Goal: Information Seeking & Learning: Understand process/instructions

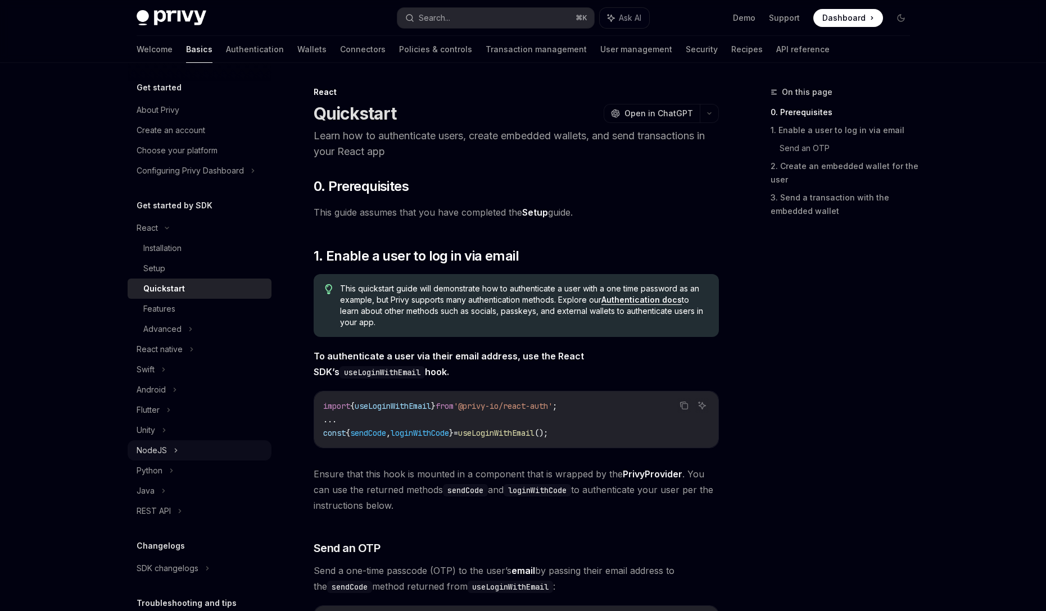
click at [246, 446] on div "NodeJS" at bounding box center [200, 451] width 144 height 20
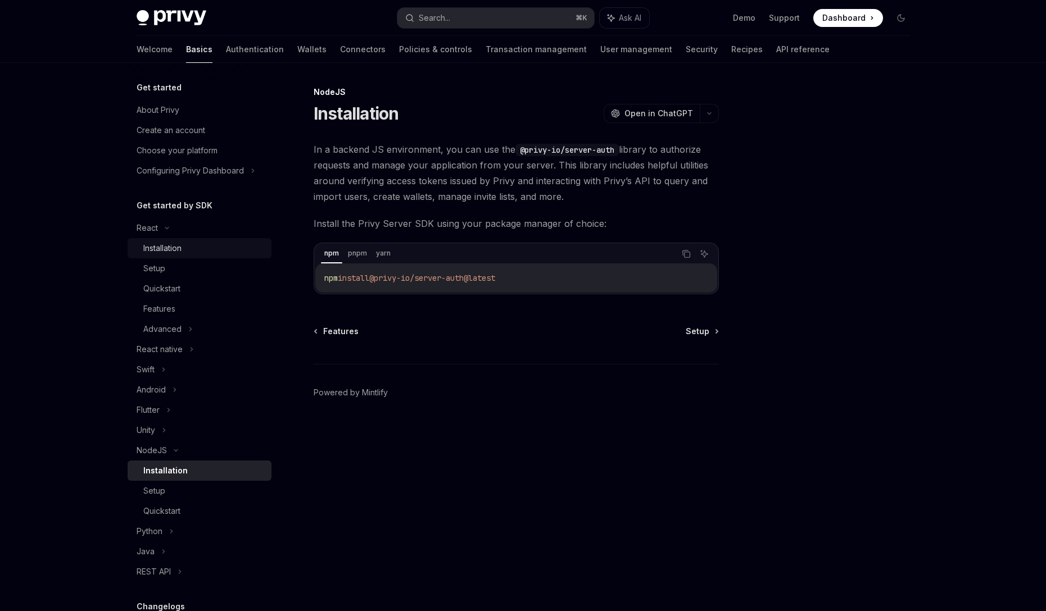
click at [167, 251] on div "Installation" at bounding box center [162, 248] width 38 height 13
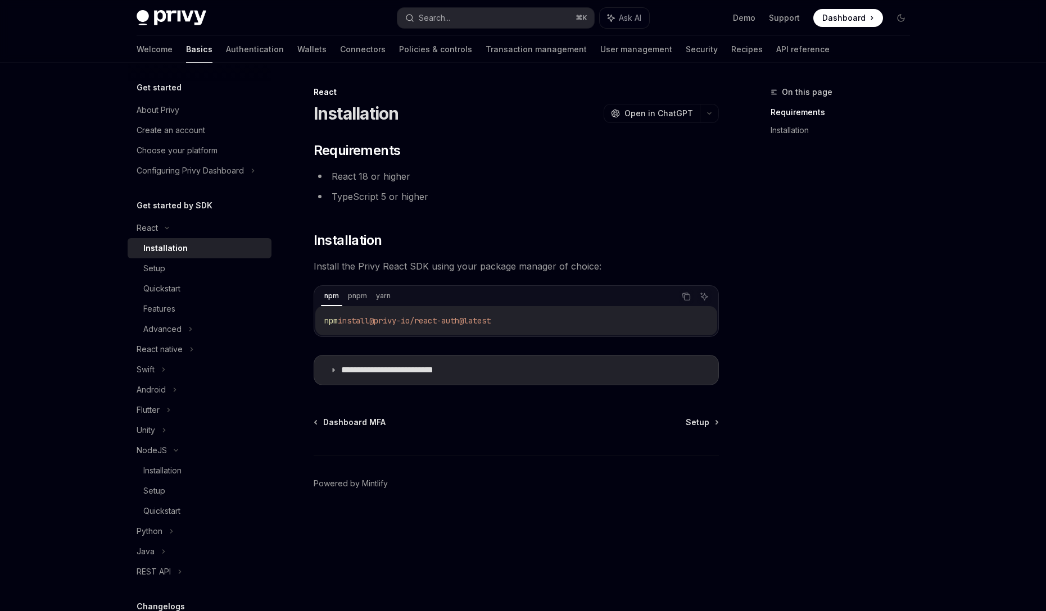
click at [461, 320] on span "@privy-io/react-auth@latest" at bounding box center [429, 321] width 121 height 10
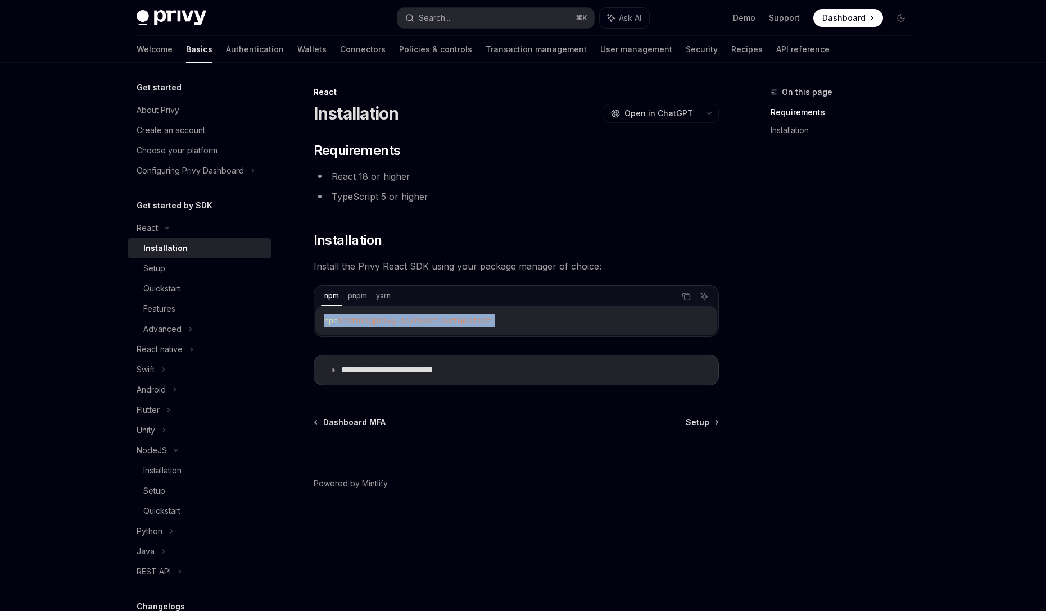
click at [615, 296] on div "npm pnpm yarn" at bounding box center [498, 296] width 354 height 19
click at [674, 418] on div "Dashboard MFA Setup" at bounding box center [516, 422] width 405 height 11
click at [710, 423] on link "Setup" at bounding box center [702, 422] width 32 height 11
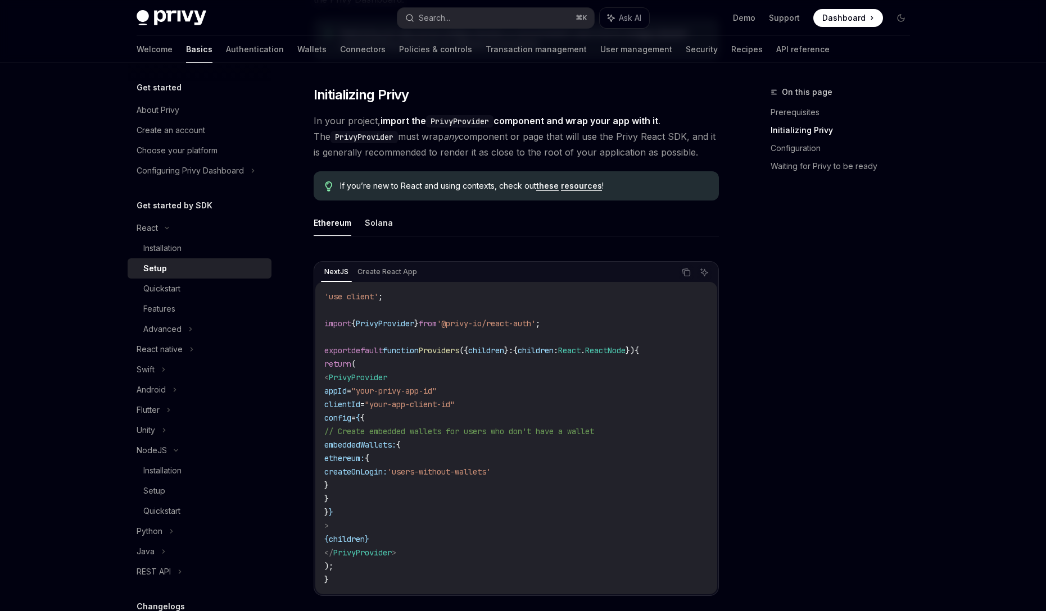
scroll to position [225, 0]
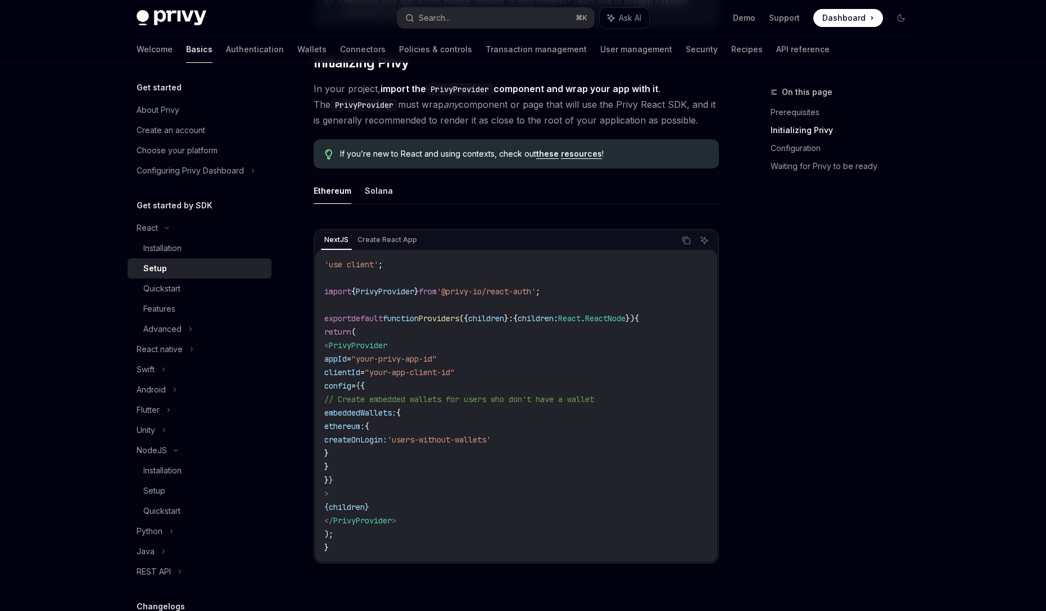
drag, startPoint x: 328, startPoint y: 264, endPoint x: 402, endPoint y: 462, distance: 212.0
click at [404, 463] on code "'use client' ; import { PrivyProvider } from '@privy-io/react-auth' ; export de…" at bounding box center [516, 406] width 384 height 297
click at [402, 462] on code "'use client' ; import { PrivyProvider } from '@privy-io/react-auth' ; export de…" at bounding box center [516, 406] width 384 height 297
drag, startPoint x: 343, startPoint y: 345, endPoint x: 403, endPoint y: 492, distance: 158.5
click at [403, 492] on code "'use client' ; import { PrivyProvider } from '@privy-io/react-auth' ; export de…" at bounding box center [516, 406] width 384 height 297
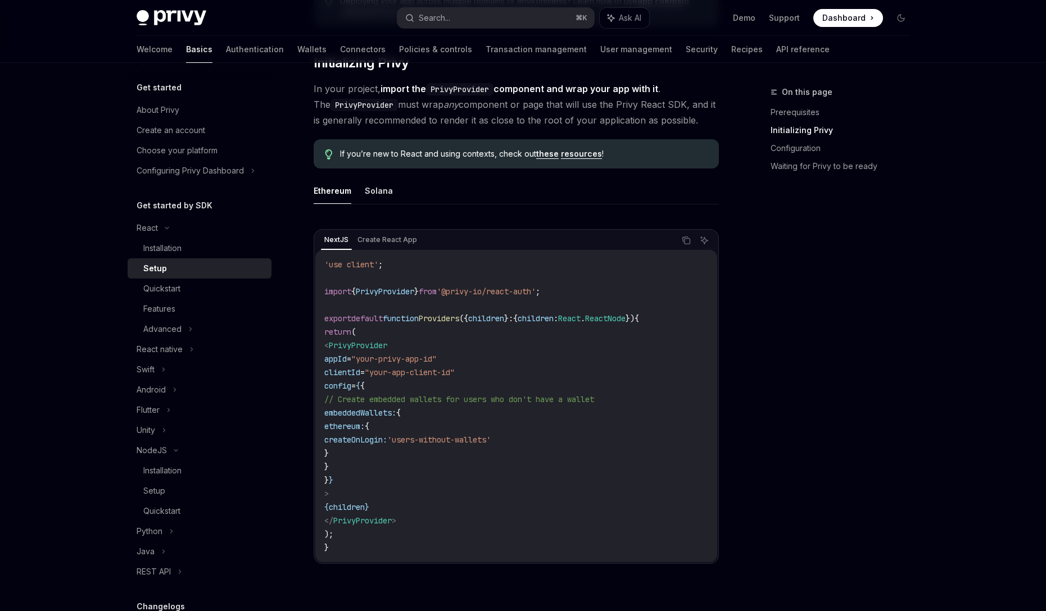
copy code "< PrivyProvider appId = "your-privy-app-id" clientId = "your-app-client-id" con…"
click at [414, 291] on span "PrivyProvider" at bounding box center [385, 292] width 58 height 10
copy code "import { PrivyProvider } from '@privy-io/react-auth' ;"
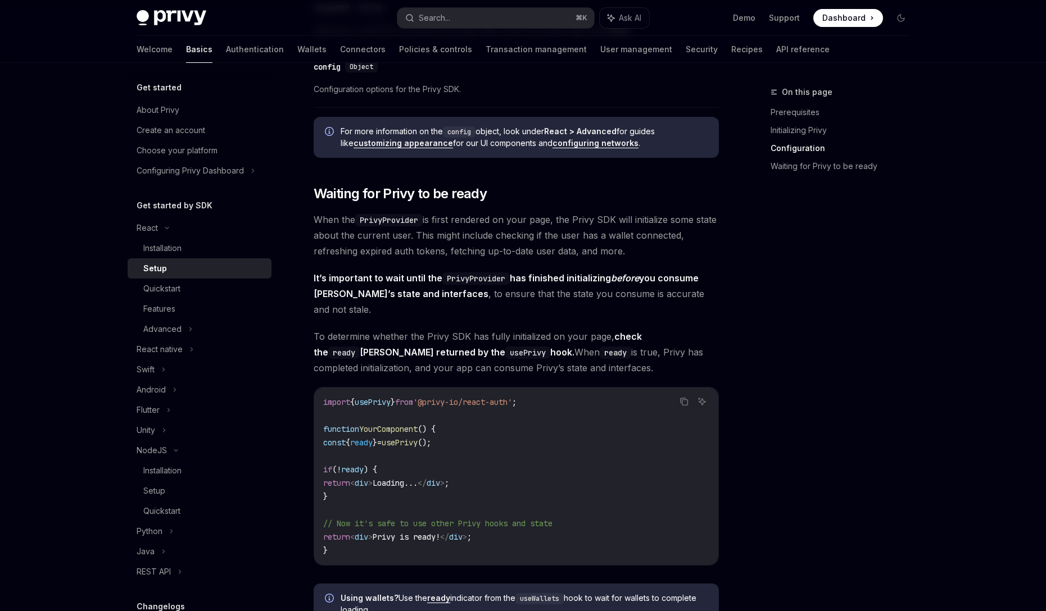
scroll to position [955, 0]
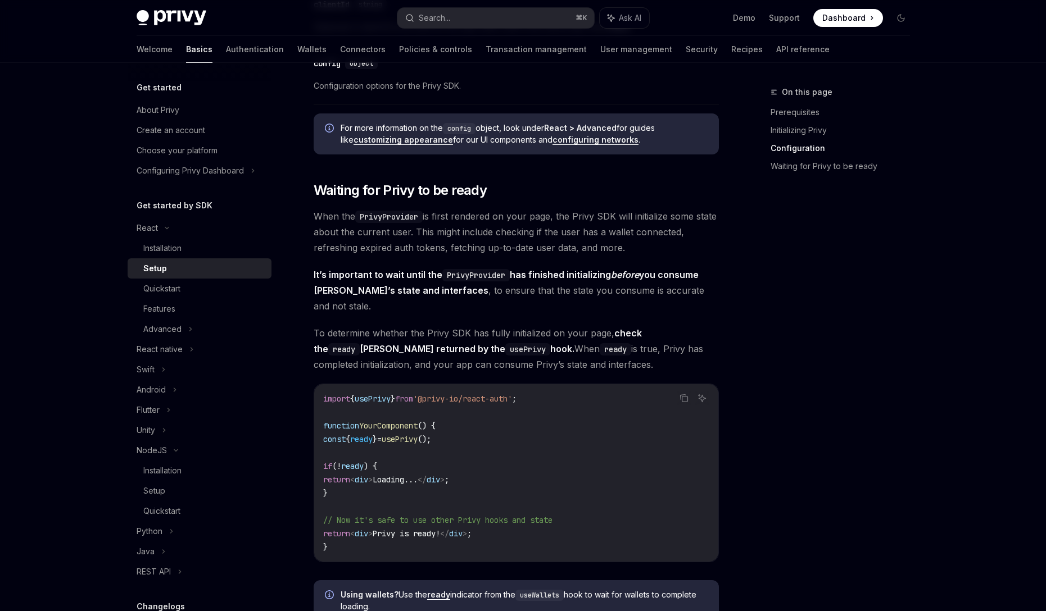
click at [373, 434] on span "ready" at bounding box center [361, 439] width 22 height 10
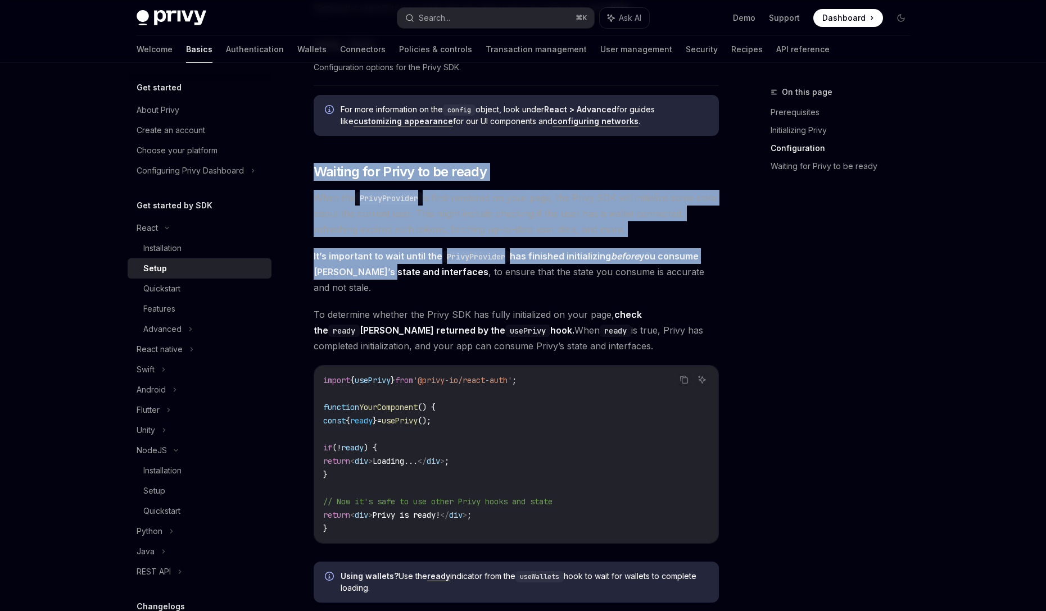
drag, startPoint x: 315, startPoint y: 159, endPoint x: 380, endPoint y: 286, distance: 142.8
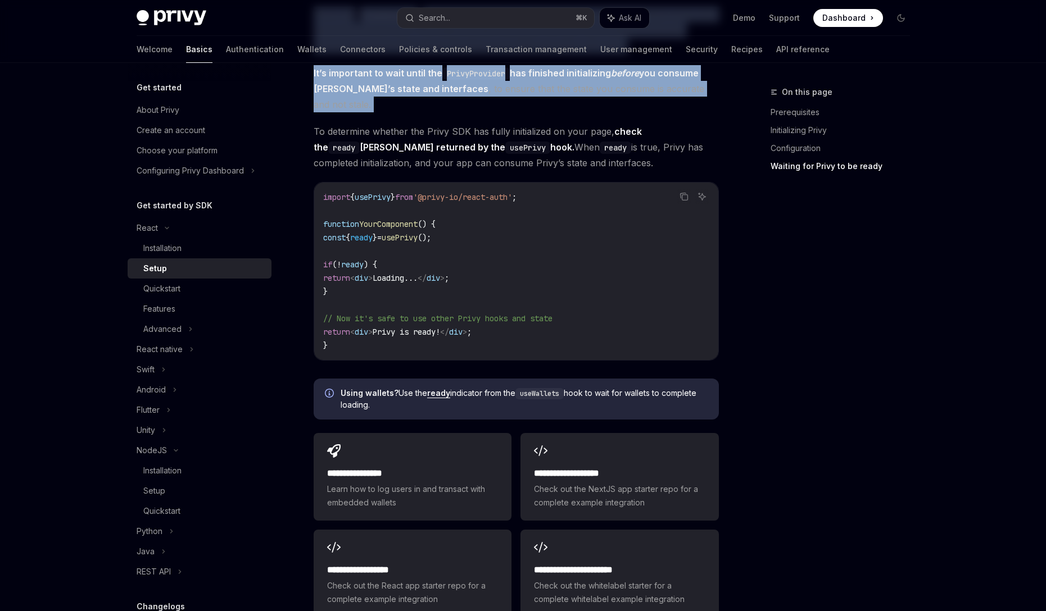
scroll to position [1189, 0]
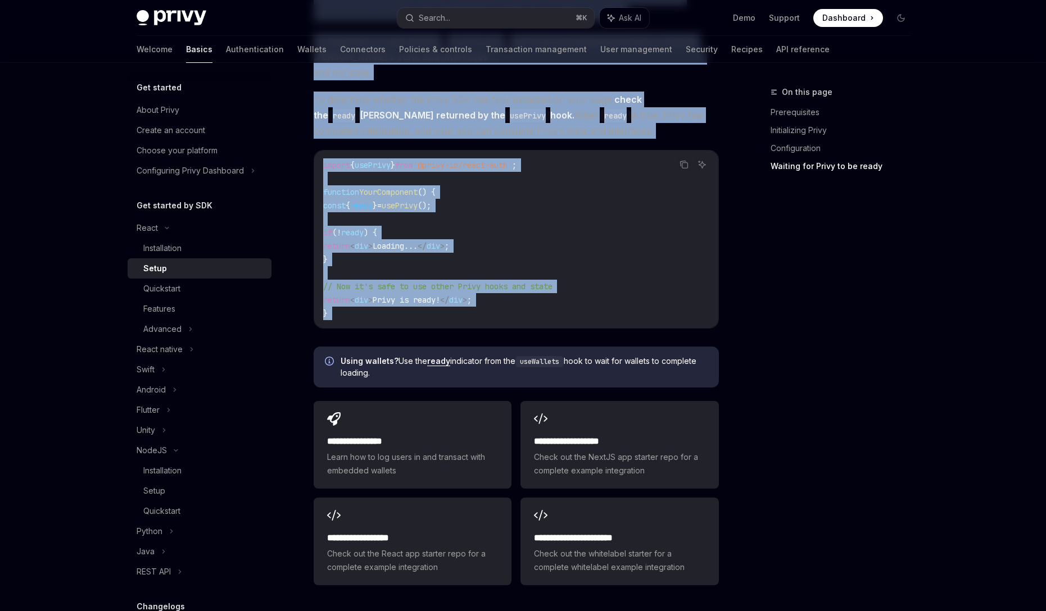
copy div "Loremip dol Sitam co ad elits Doei tem IncidIduntutl et dolor magnaali en admi …"
click at [419, 401] on div "**********" at bounding box center [413, 445] width 198 height 88
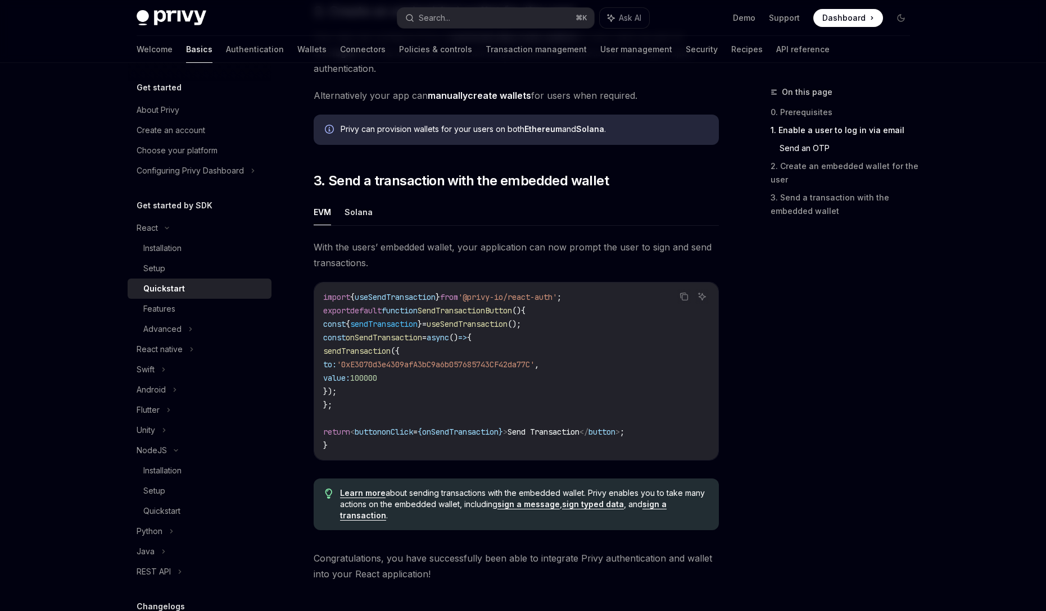
scroll to position [929, 0]
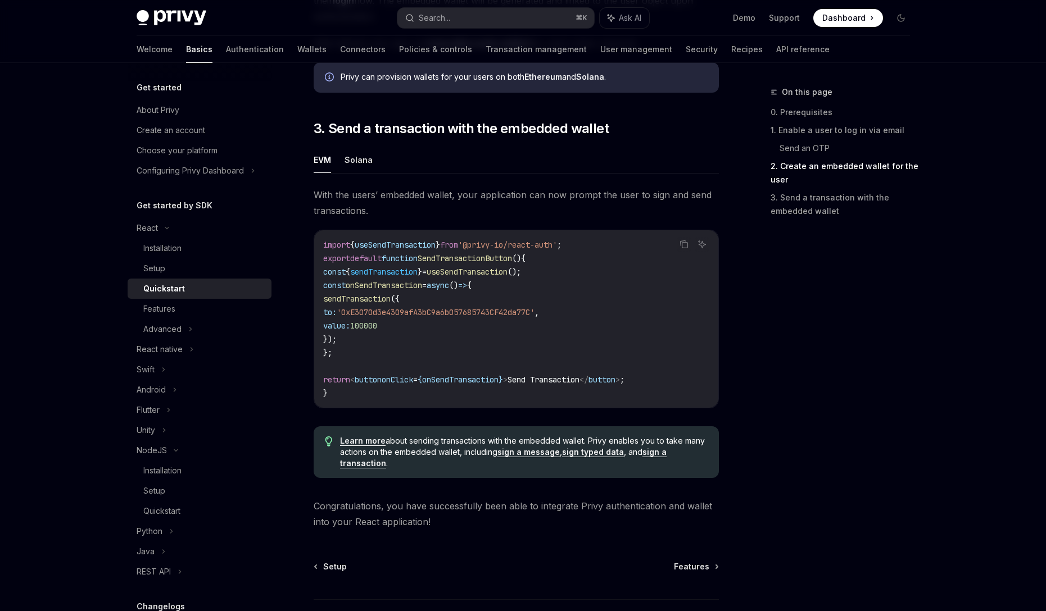
click at [823, 19] on span at bounding box center [848, 18] width 70 height 18
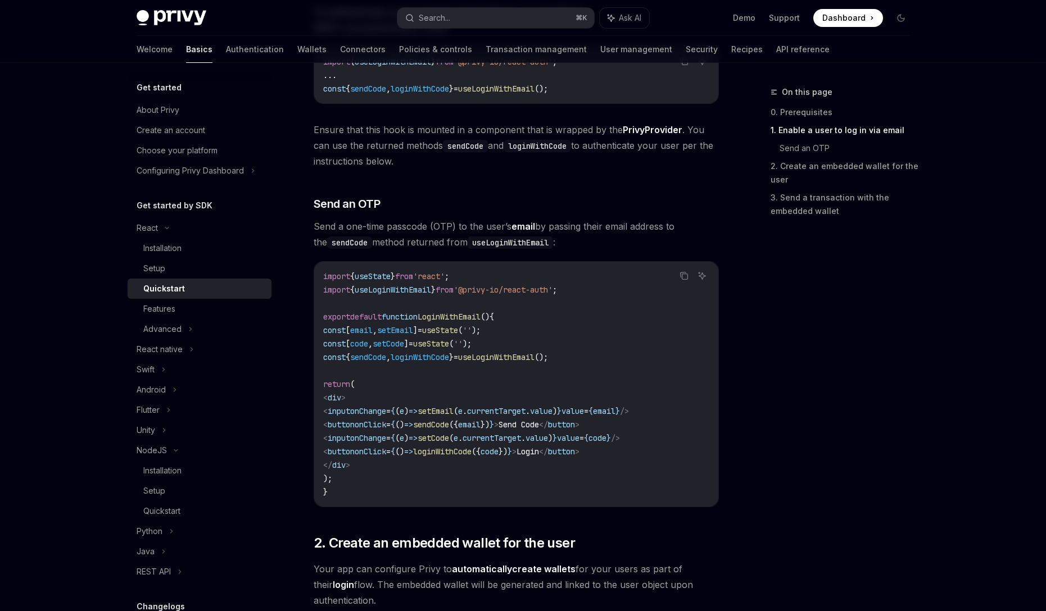
scroll to position [308, 0]
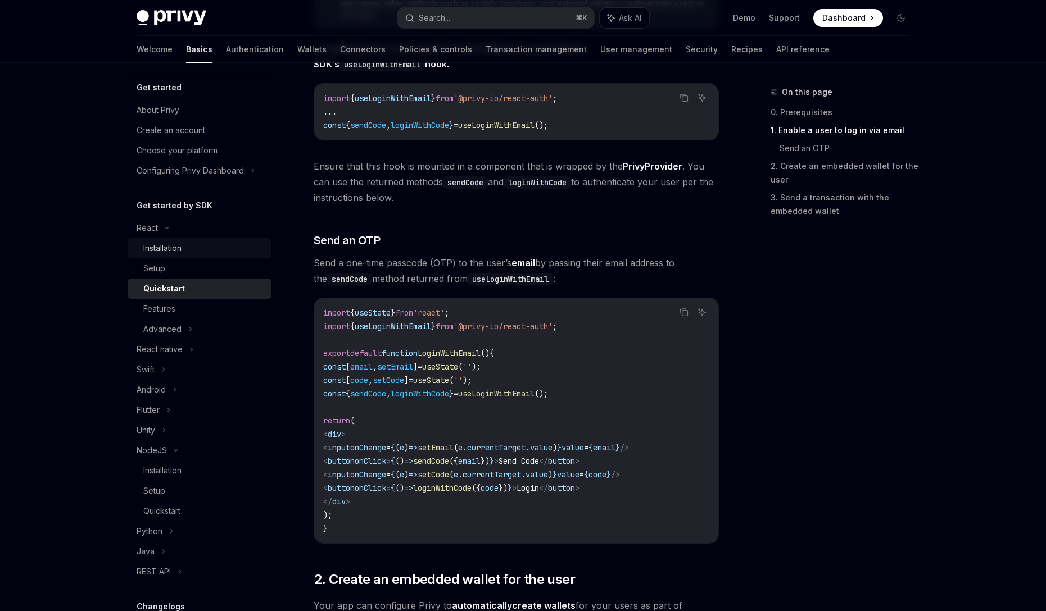
click at [182, 250] on div "Installation" at bounding box center [162, 248] width 38 height 13
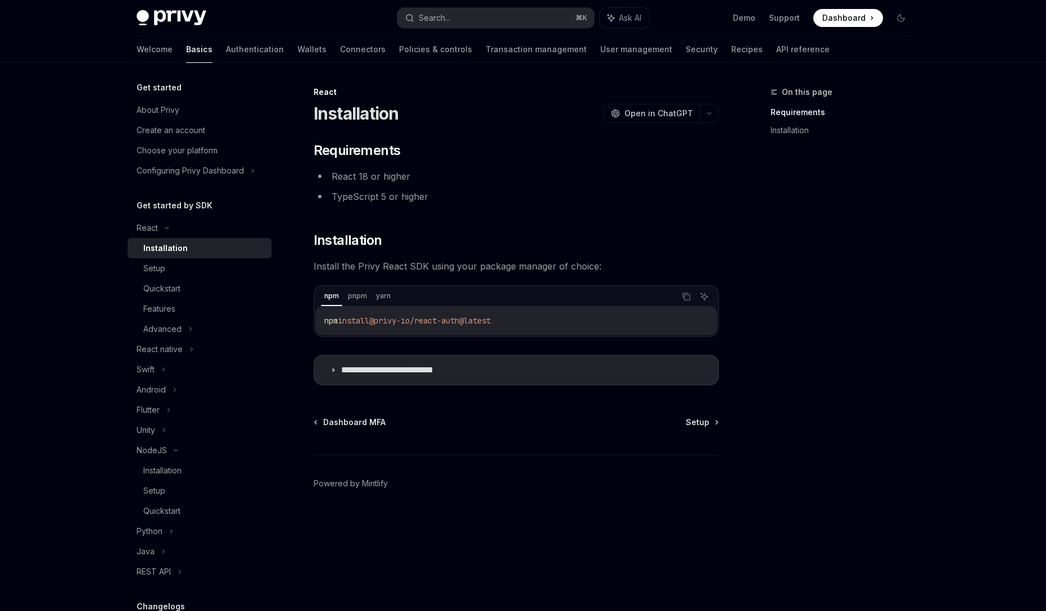
click at [441, 314] on code "npm install @privy-io/react-auth@latest" at bounding box center [516, 320] width 384 height 13
copy div "npm install @privy-io/react-auth@latest"
click at [413, 310] on div "pnpm install @privy-io/react-auth@latest" at bounding box center [516, 320] width 402 height 29
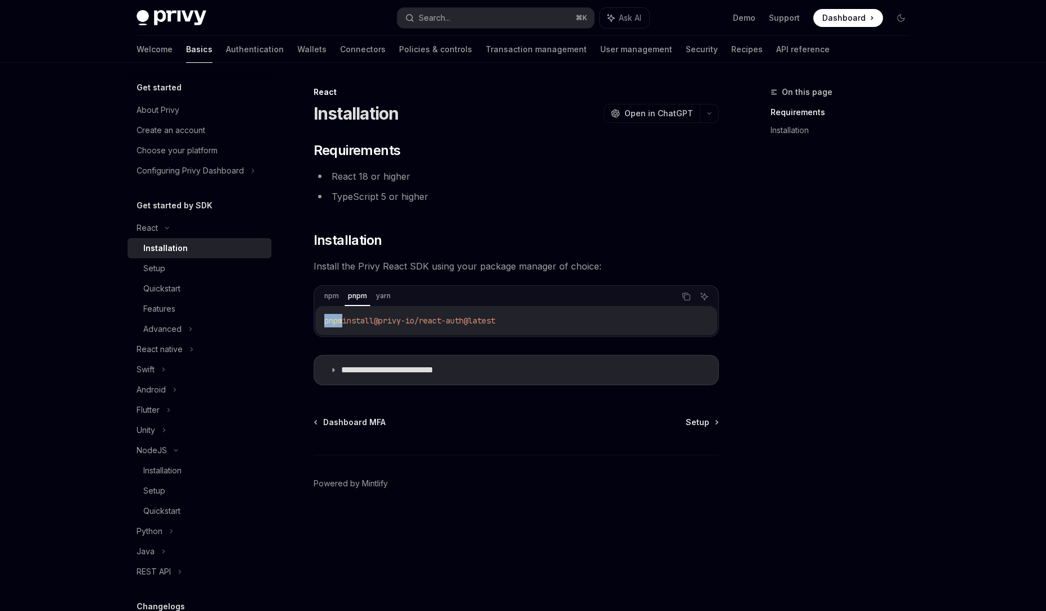
click at [413, 310] on div "pnpm install @privy-io/react-auth@latest" at bounding box center [516, 320] width 402 height 29
copy div "pnpm install @privy-io/react-auth@latest"
click at [721, 420] on div "**********" at bounding box center [523, 337] width 791 height 549
click at [712, 420] on link "Setup" at bounding box center [702, 422] width 32 height 11
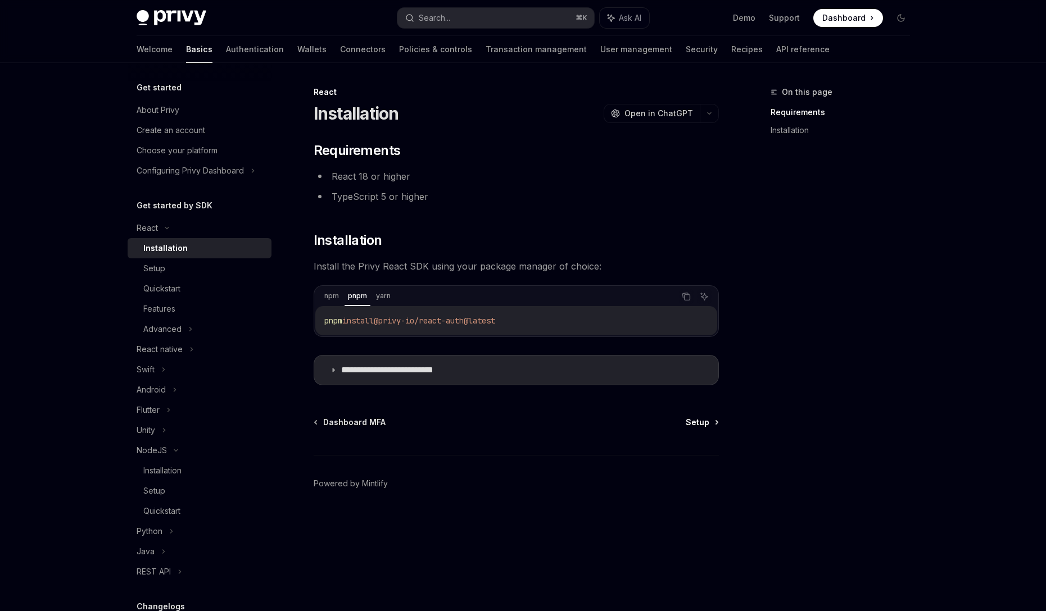
type textarea "*"
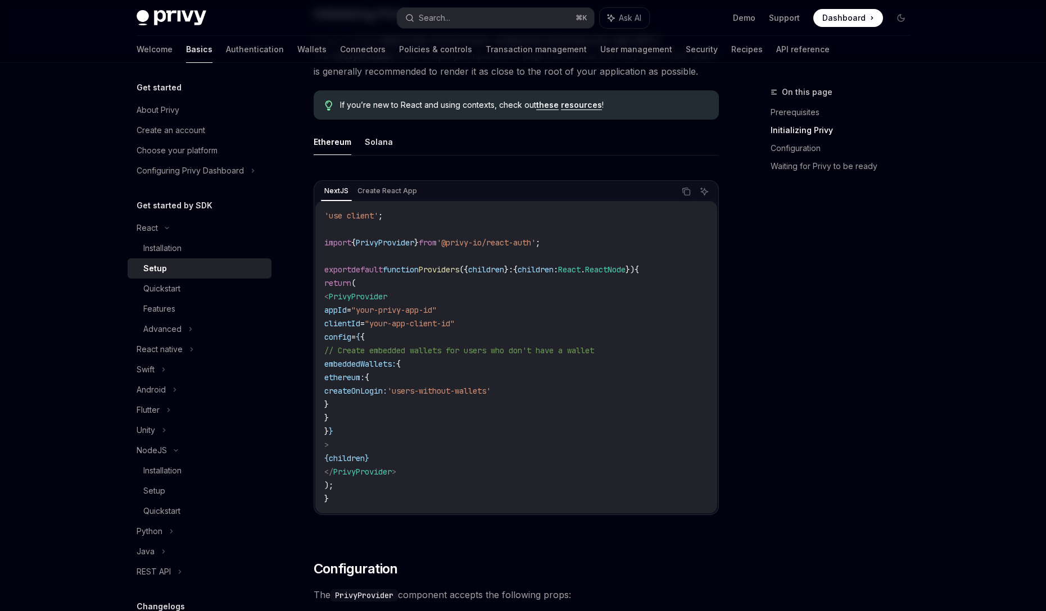
scroll to position [275, 0]
click at [445, 266] on span "Providers" at bounding box center [439, 268] width 40 height 10
click at [689, 191] on icon "Copy the contents from the code block" at bounding box center [687, 191] width 6 height 6
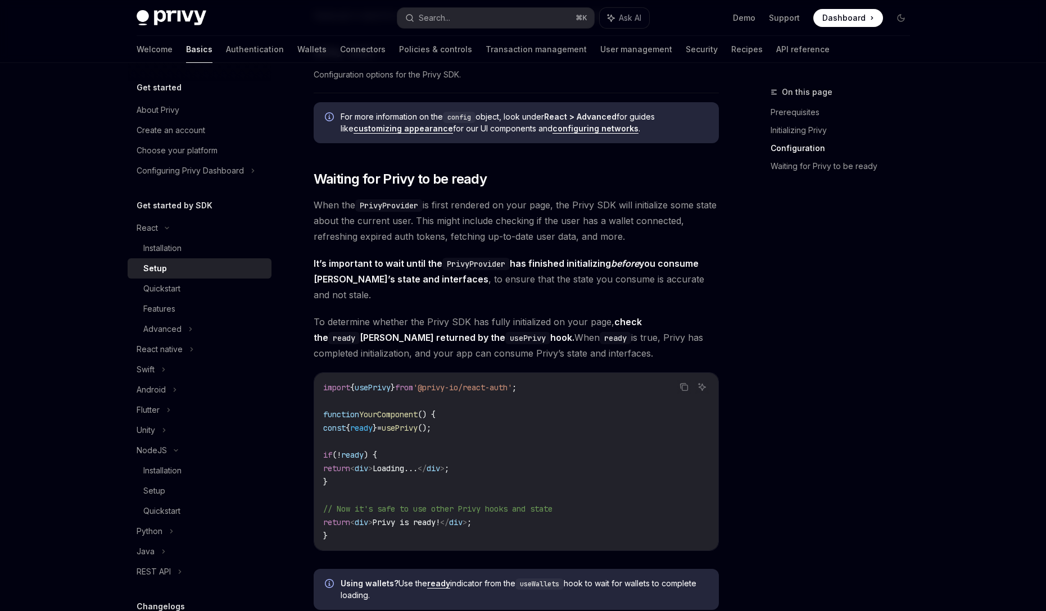
scroll to position [980, 0]
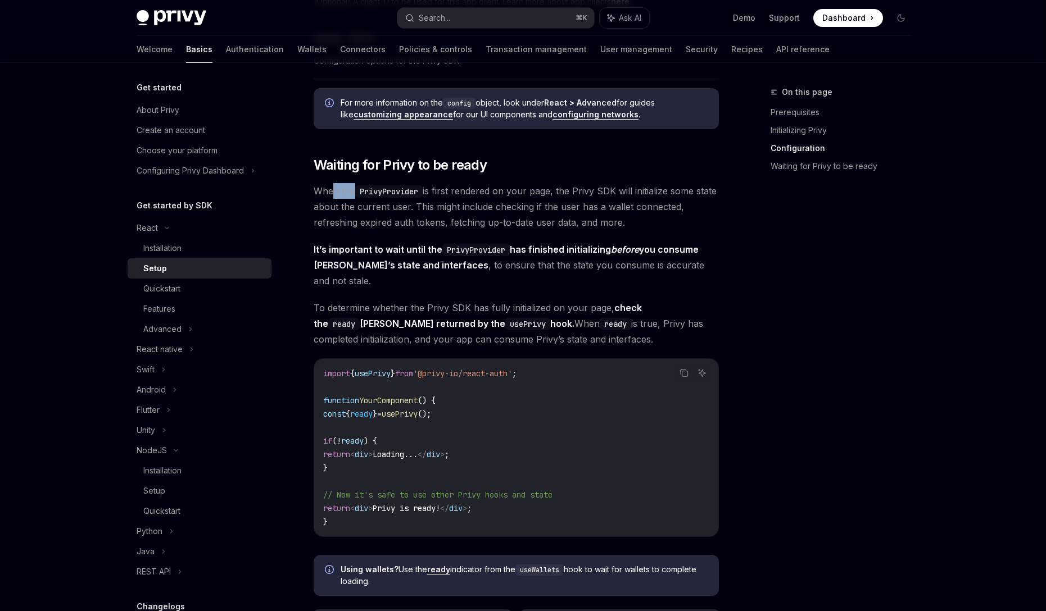
drag, startPoint x: 331, startPoint y: 191, endPoint x: 356, endPoint y: 191, distance: 24.7
click at [356, 191] on span "When the PrivyProvider is first rendered on your page, the Privy SDK will initi…" at bounding box center [516, 206] width 405 height 47
click at [364, 396] on span "YourComponent" at bounding box center [388, 401] width 58 height 10
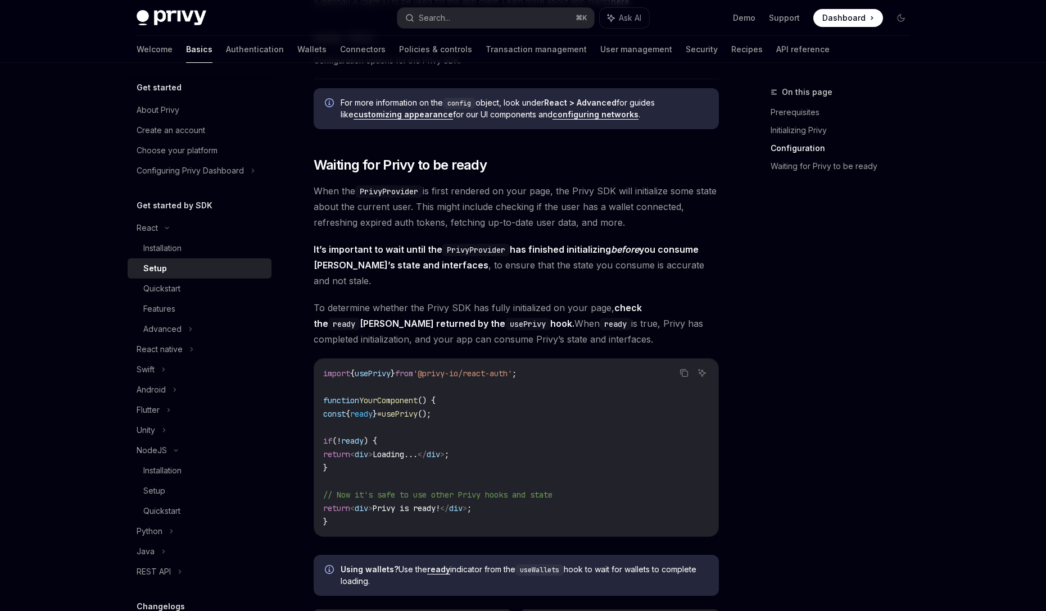
click at [364, 396] on span "YourComponent" at bounding box center [388, 401] width 58 height 10
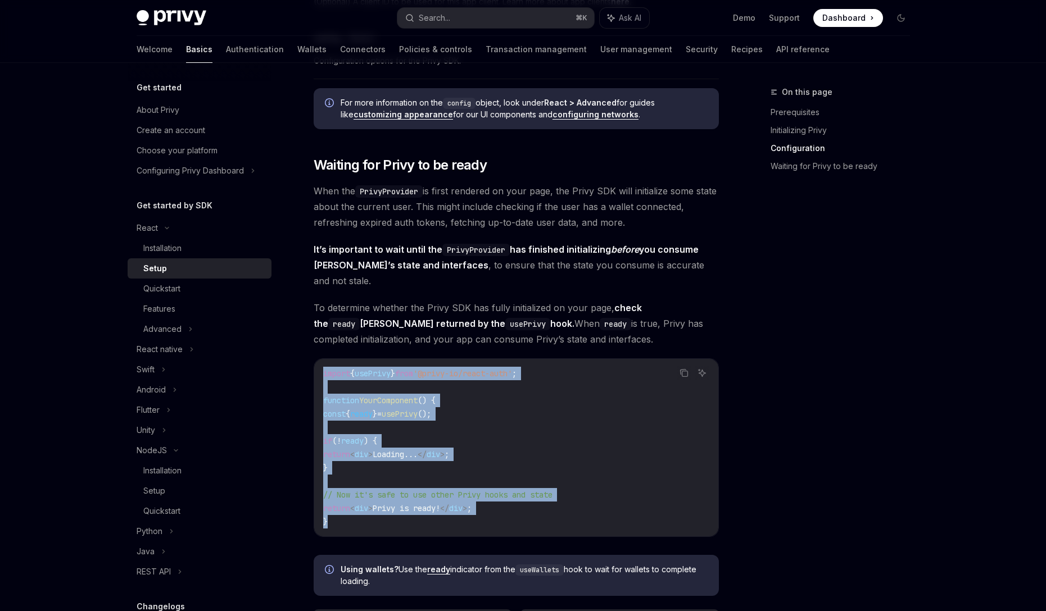
drag, startPoint x: 498, startPoint y: 504, endPoint x: 313, endPoint y: 343, distance: 245.0
copy code "import { usePrivy } from '@privy-io/react-auth' ; function YourComponent () { c…"
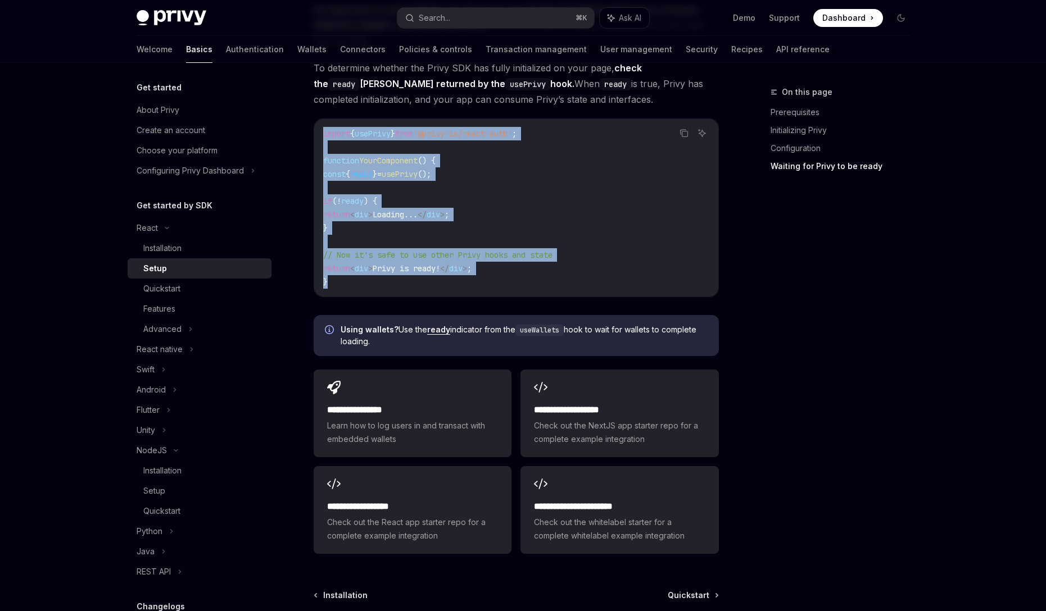
scroll to position [1239, 0]
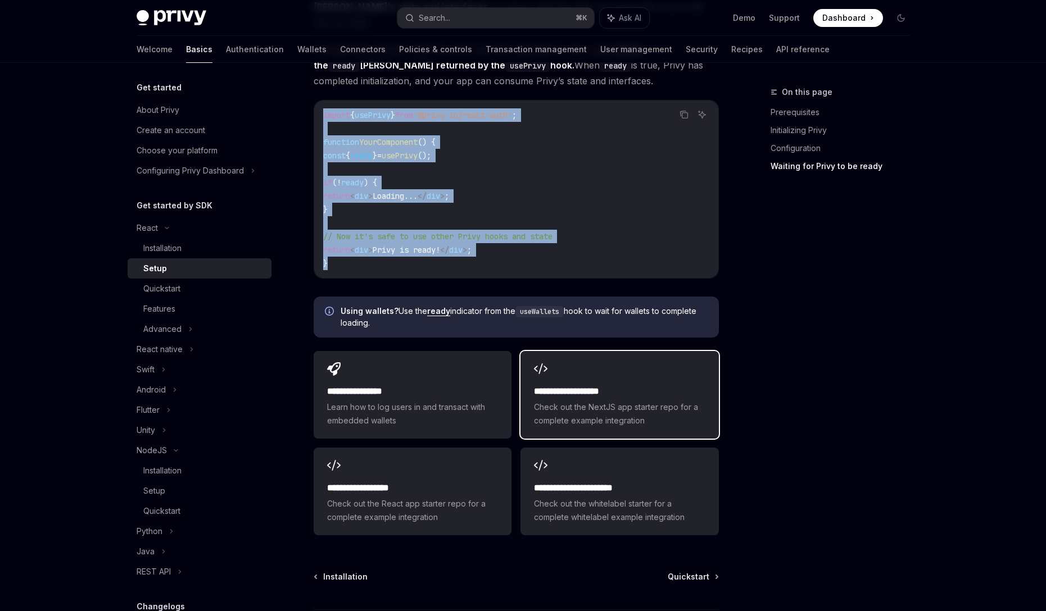
click at [565, 355] on div "**********" at bounding box center [619, 395] width 198 height 88
click at [835, 12] on span "Dashboard" at bounding box center [843, 17] width 43 height 11
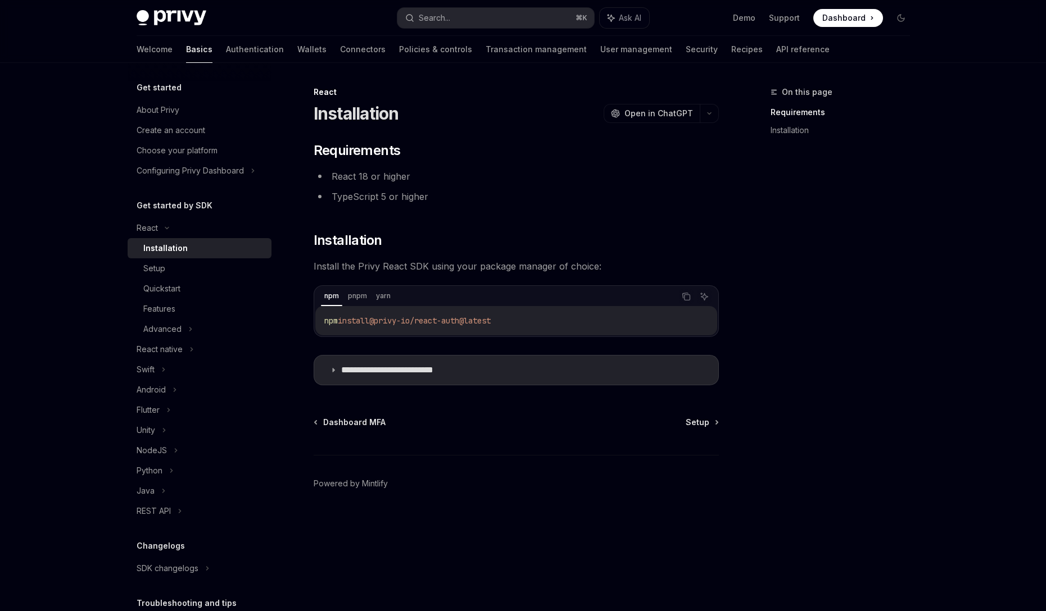
click at [429, 321] on span "@privy-io/react-auth@latest" at bounding box center [429, 321] width 121 height 10
copy div "npm install @privy-io/react-auth@latest"
click at [691, 423] on span "Setup" at bounding box center [698, 422] width 24 height 11
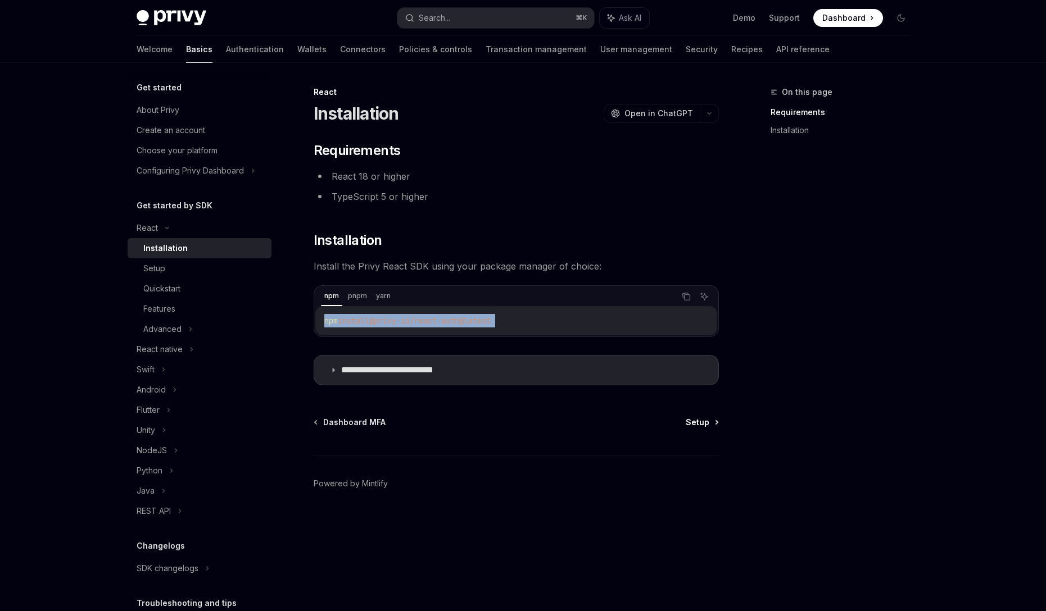
type textarea "*"
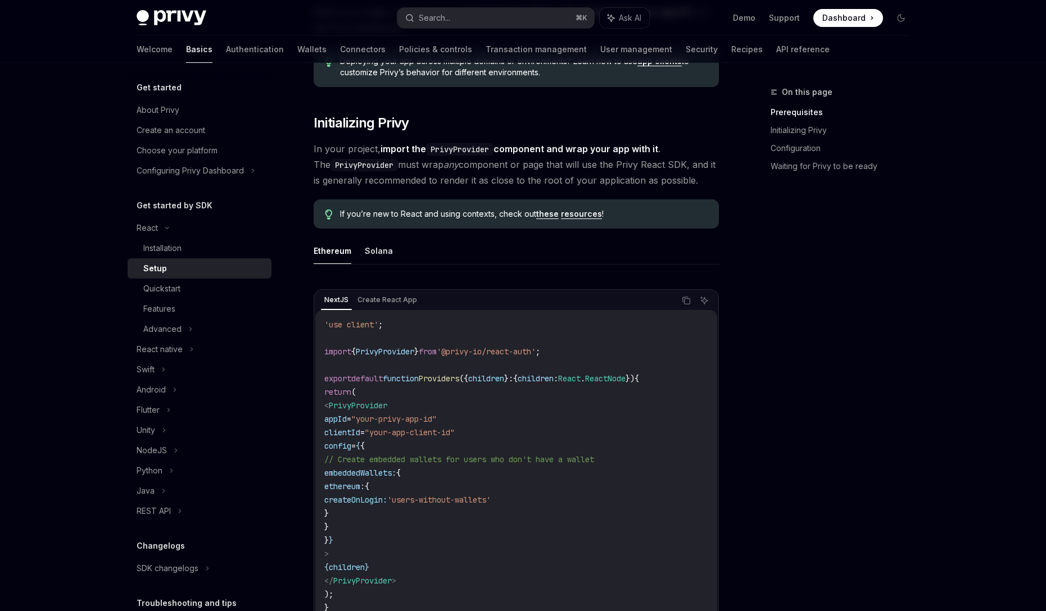
scroll to position [172, 0]
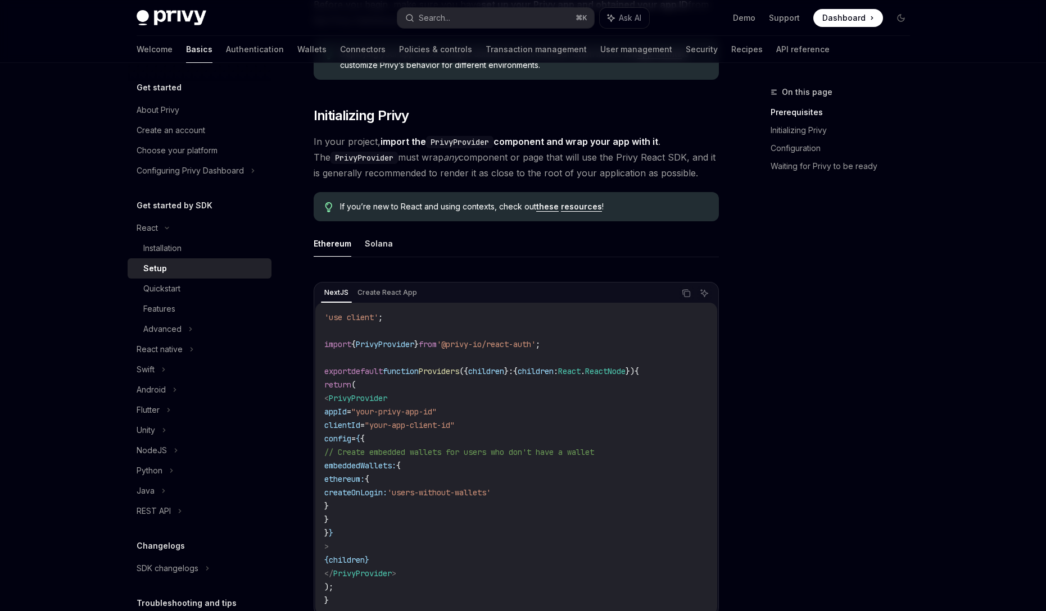
click at [357, 426] on span "clientId" at bounding box center [342, 425] width 36 height 10
copy span "clientId"
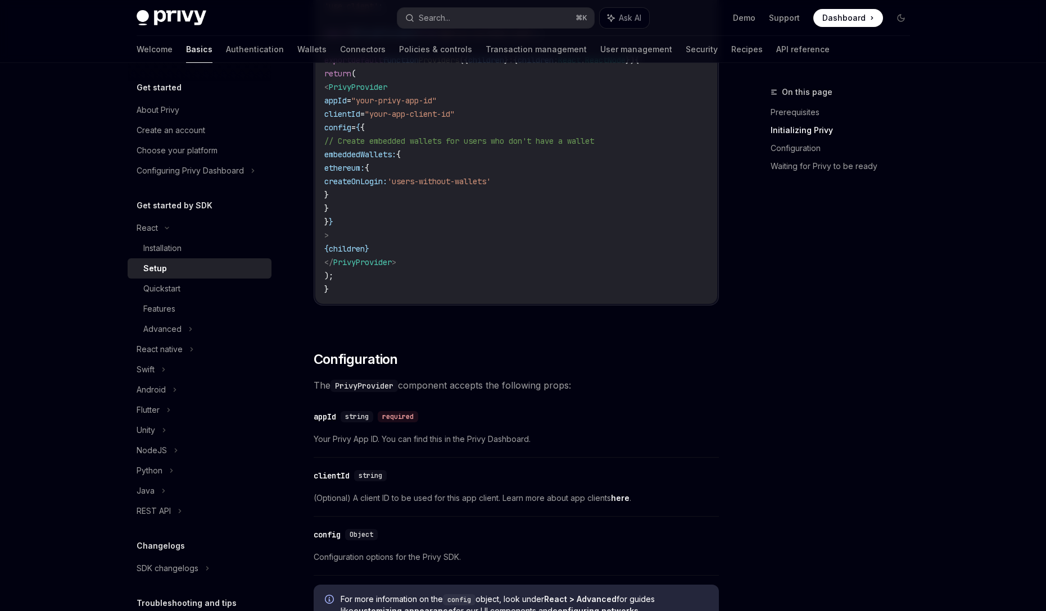
scroll to position [485, 0]
drag, startPoint x: 364, startPoint y: 153, endPoint x: 390, endPoint y: 196, distance: 49.4
click at [390, 196] on code "'use client' ; import { PrivyProvider } from '@privy-io/react-auth' ; export de…" at bounding box center [516, 146] width 384 height 297
drag, startPoint x: 380, startPoint y: 201, endPoint x: 303, endPoint y: 151, distance: 91.8
click at [303, 151] on div "React Setup OpenAI Open in ChatGPT OpenAI Open in ChatGPT ​ Prerequisites Befor…" at bounding box center [411, 530] width 620 height 1860
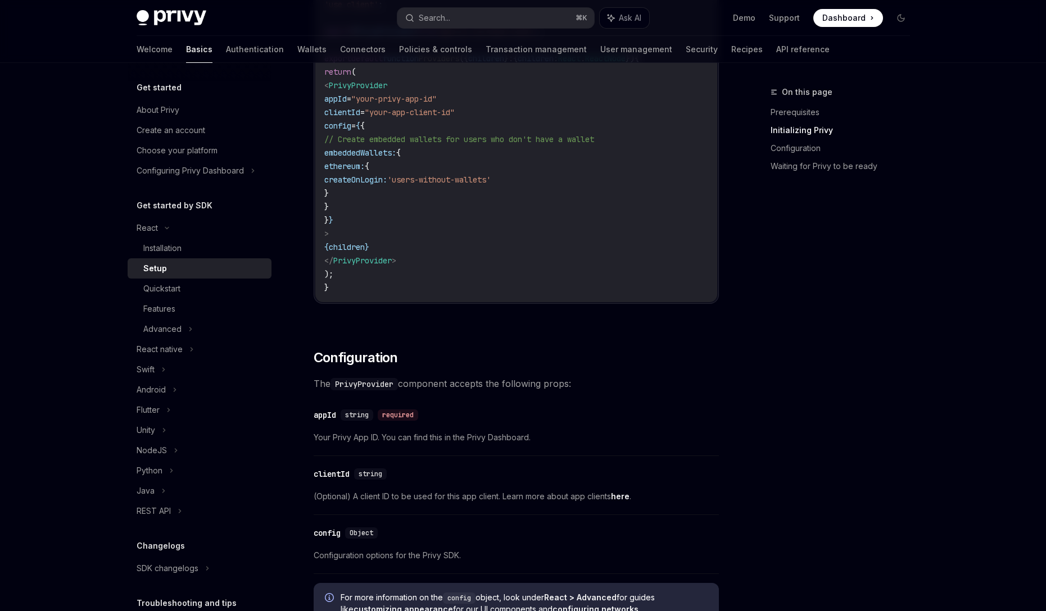
copy code "embeddedWallets: { ethereum: { createOnLogin: 'users-without-wallets' } }"
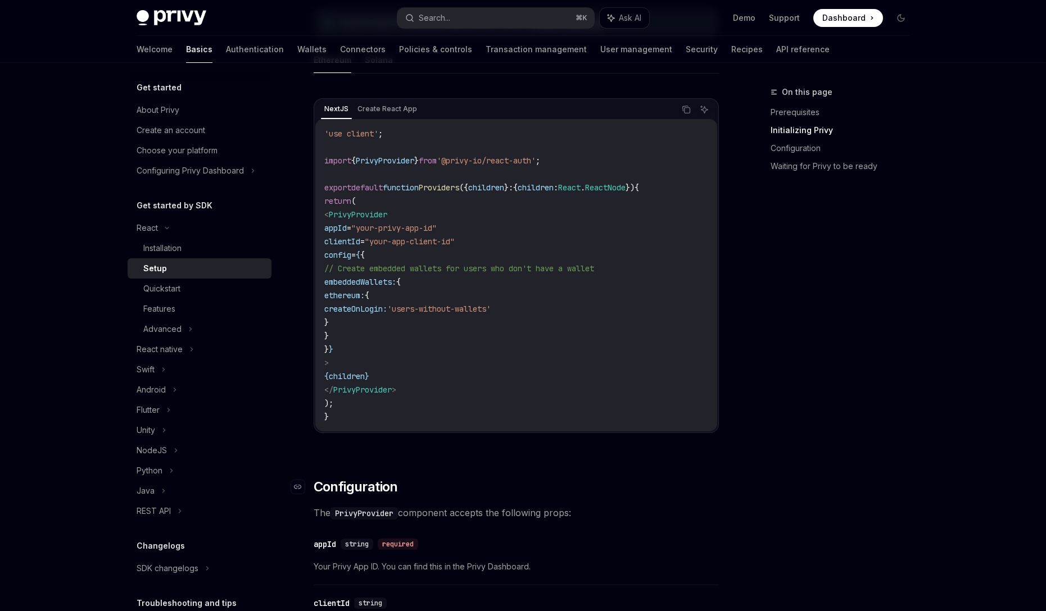
scroll to position [353, 0]
click at [468, 17] on button "Search... ⌘ K" at bounding box center [495, 18] width 197 height 20
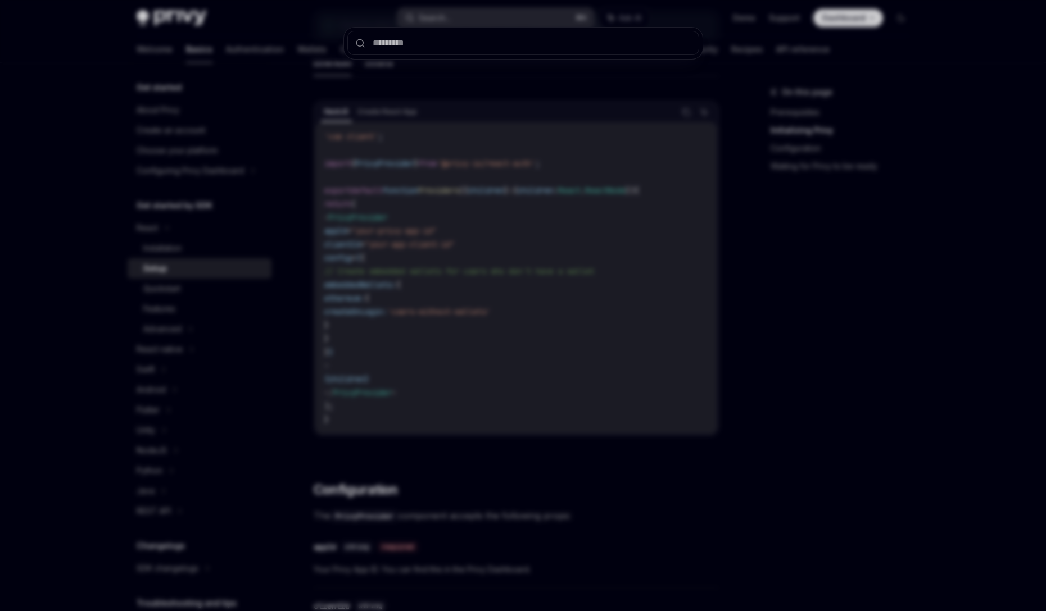
type input "**********"
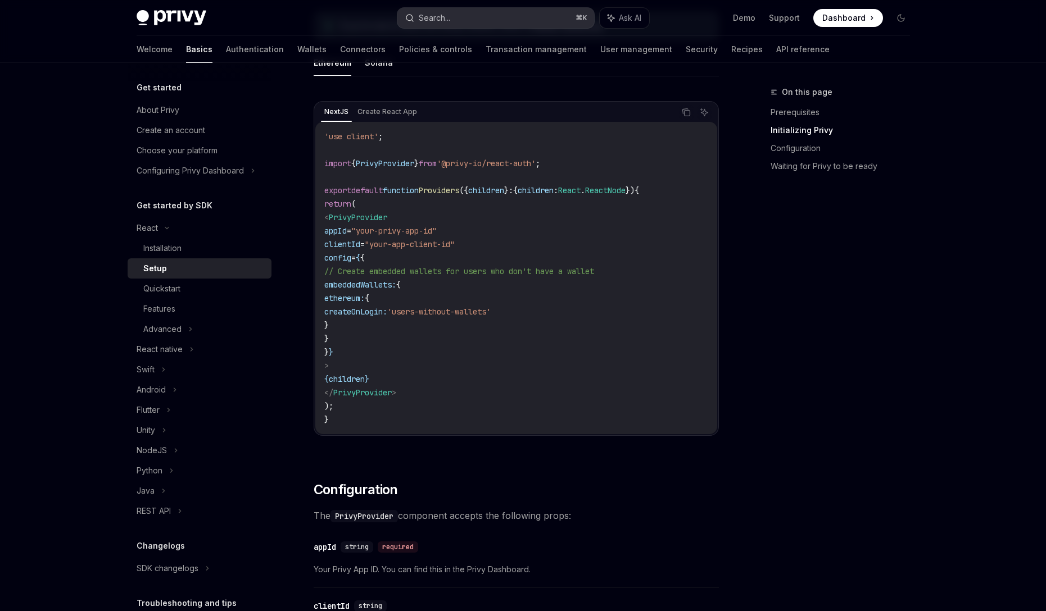
type textarea "*"
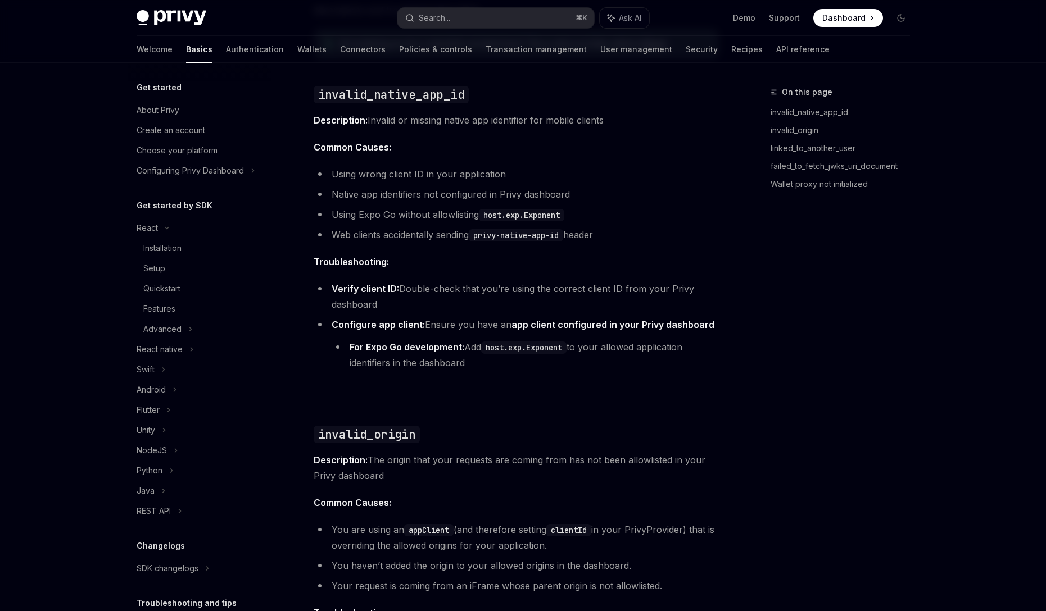
scroll to position [88, 0]
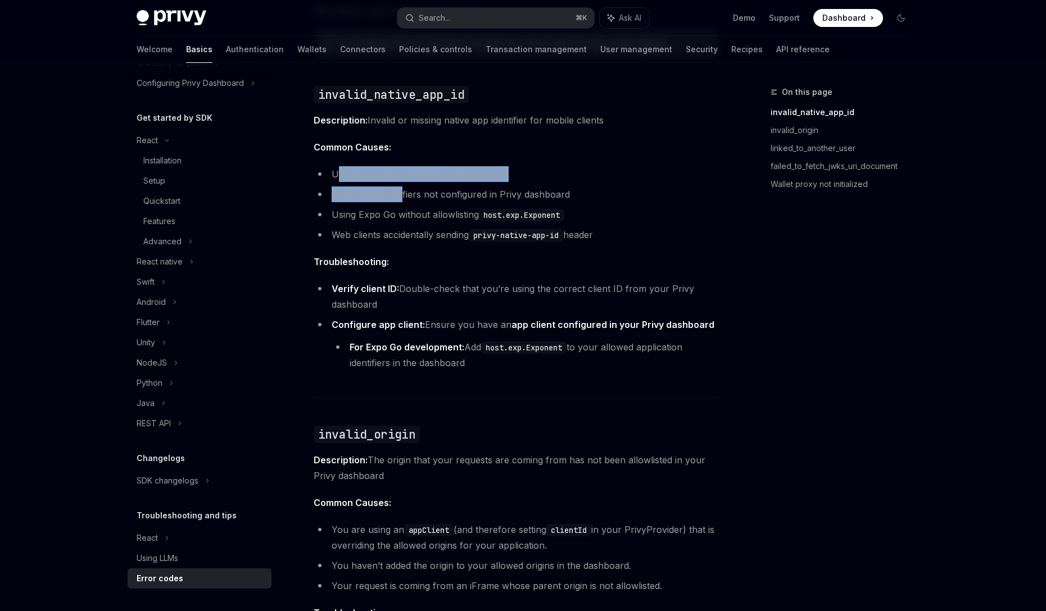
drag, startPoint x: 337, startPoint y: 178, endPoint x: 406, endPoint y: 198, distance: 71.5
click at [406, 198] on ul "Using wrong client ID in your application Native app identifiers not configured…" at bounding box center [516, 204] width 405 height 76
click at [406, 198] on li "Native app identifiers not configured in Privy dashboard" at bounding box center [516, 195] width 405 height 16
drag, startPoint x: 344, startPoint y: 171, endPoint x: 424, endPoint y: 210, distance: 88.7
click at [424, 210] on ul "Using wrong client ID in your application Native app identifiers not configured…" at bounding box center [516, 204] width 405 height 76
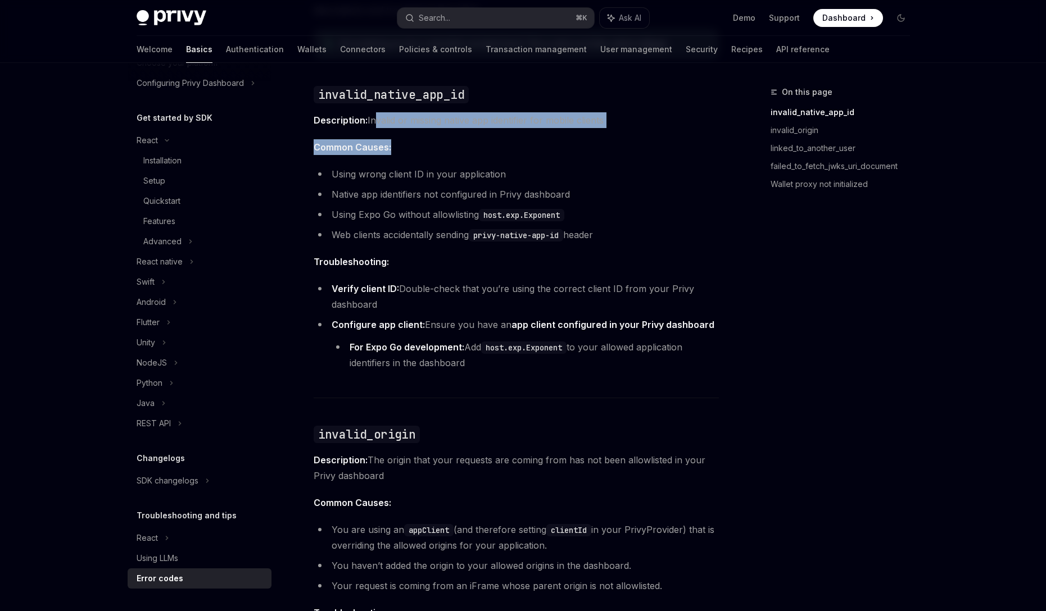
drag, startPoint x: 372, startPoint y: 119, endPoint x: 472, endPoint y: 148, distance: 103.7
click at [472, 148] on span "Common Causes:" at bounding box center [516, 147] width 405 height 16
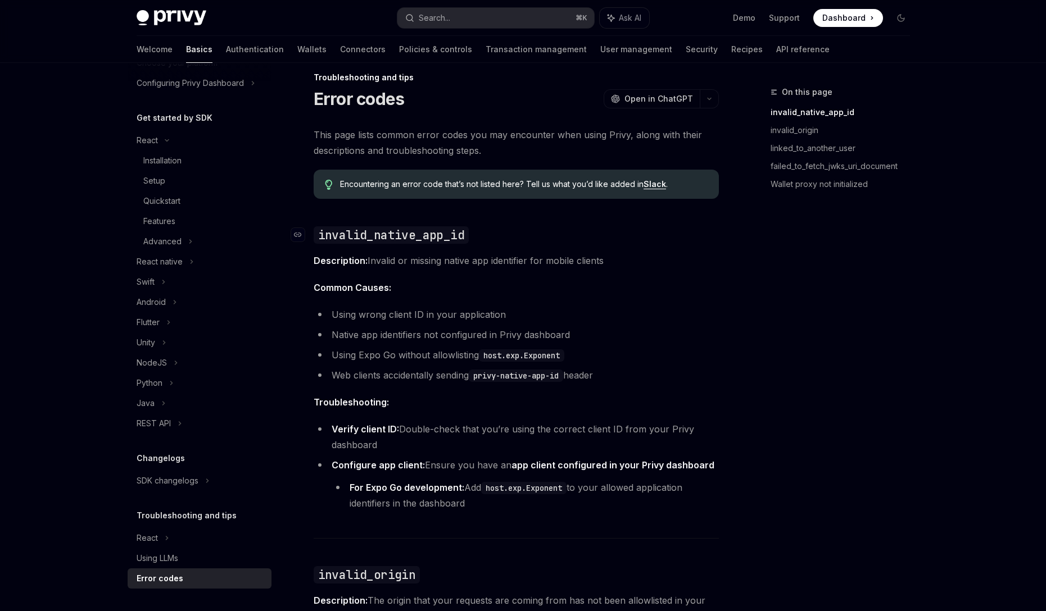
scroll to position [16, 0]
drag, startPoint x: 570, startPoint y: 375, endPoint x: 487, endPoint y: 377, distance: 82.6
click at [487, 377] on code "privy-native-app-id" at bounding box center [516, 375] width 94 height 12
click at [440, 377] on li "Web clients accidentally sending privy-native-app-id header" at bounding box center [516, 374] width 405 height 16
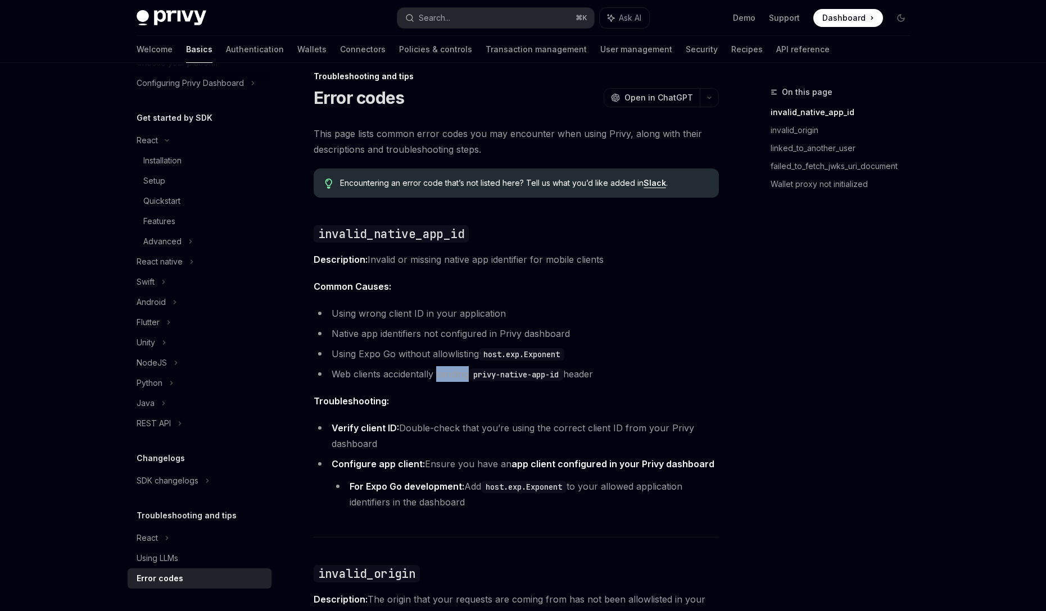
click at [440, 377] on li "Web clients accidentally sending privy-native-app-id header" at bounding box center [516, 374] width 405 height 16
copy div "Web clients accidentally sending privy-native-app-id header"
drag, startPoint x: 315, startPoint y: 236, endPoint x: 506, endPoint y: 495, distance: 321.6
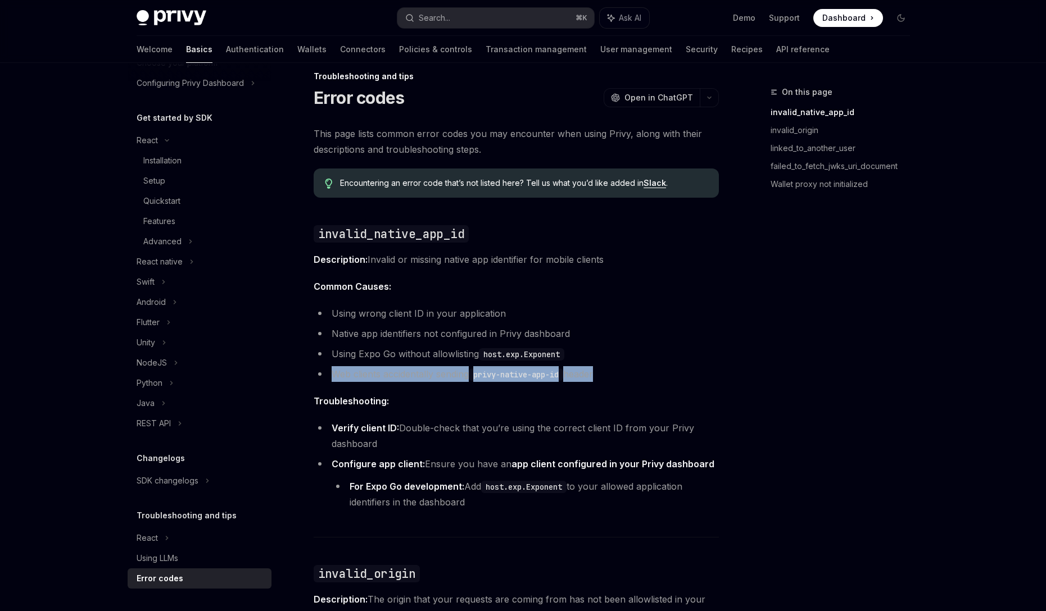
copy div "invalid_native_app_id Description: Invalid or missing native app identifier for…"
